Goal: Entertainment & Leisure: Consume media (video, audio)

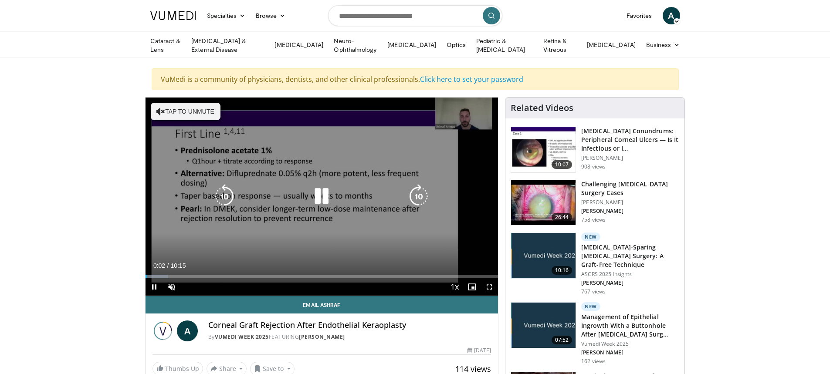
drag, startPoint x: 160, startPoint y: 106, endPoint x: 160, endPoint y: 115, distance: 8.7
click at [160, 115] on button "Tap to unmute" at bounding box center [186, 111] width 70 height 17
